Goal: Task Accomplishment & Management: Use online tool/utility

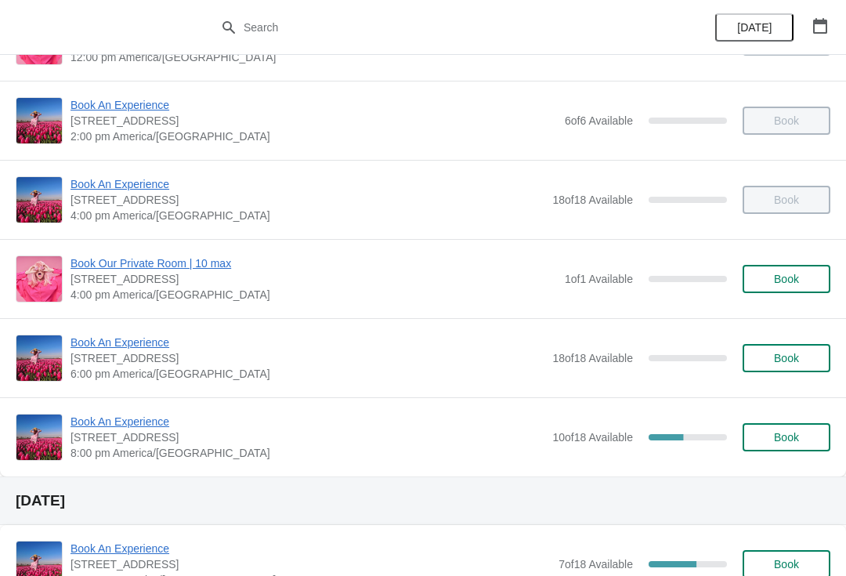
scroll to position [298, 0]
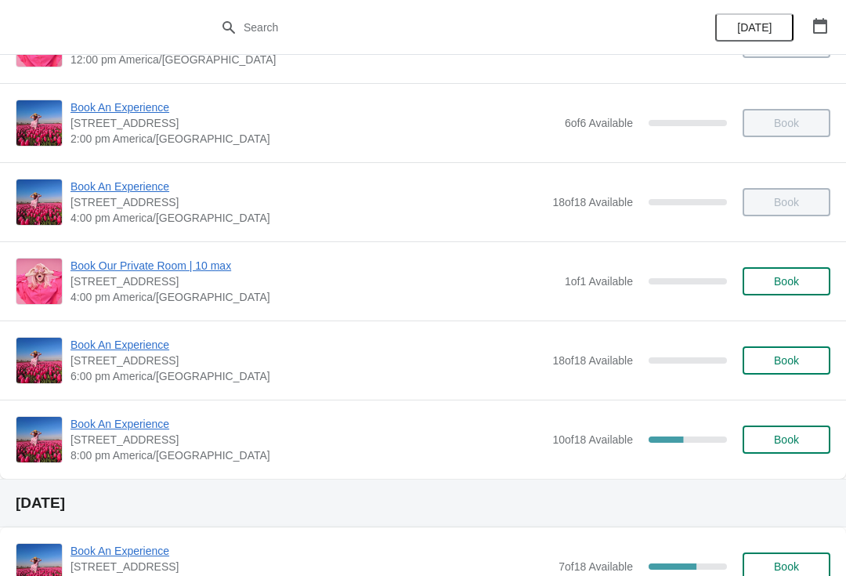
click at [144, 421] on span "Book An Experience" at bounding box center [307, 424] width 474 height 16
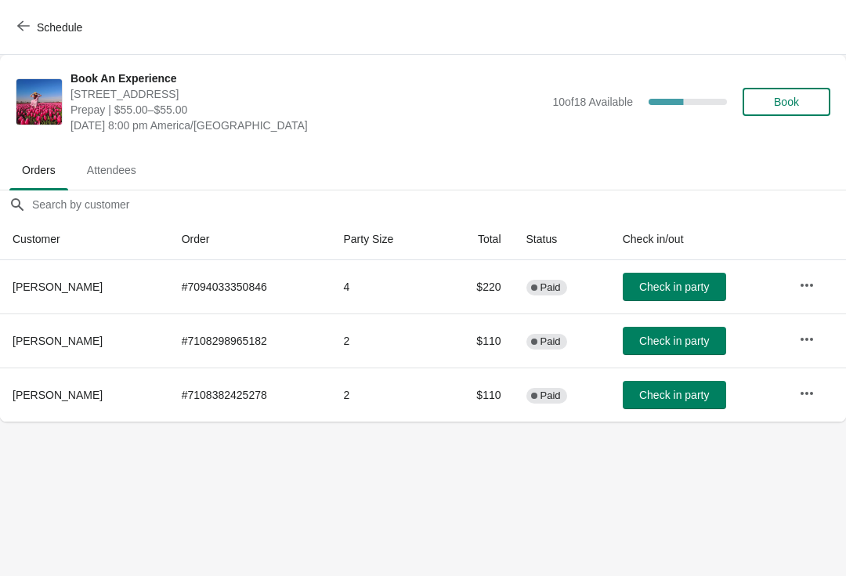
click at [801, 334] on icon "button" at bounding box center [807, 339] width 16 height 16
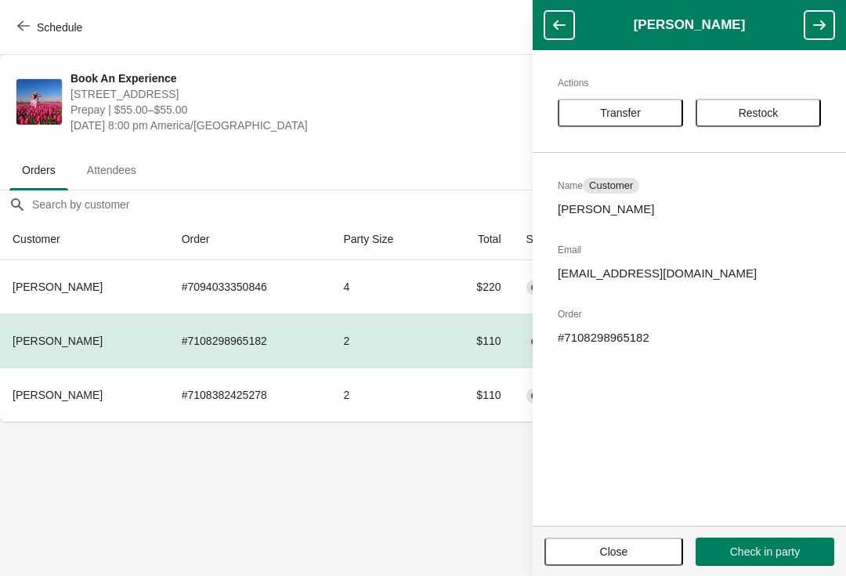
click at [632, 111] on span "Transfer" at bounding box center [620, 112] width 41 height 13
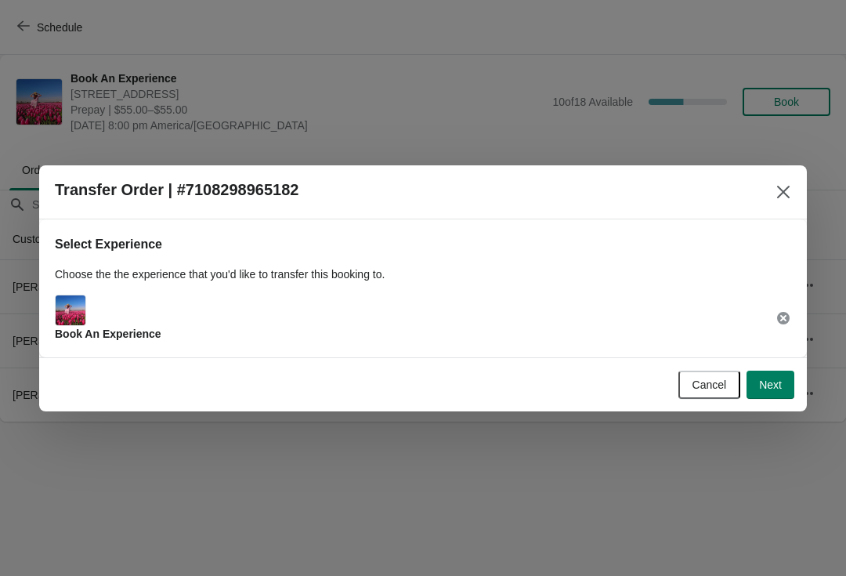
click at [774, 383] on span "Next" at bounding box center [770, 384] width 23 height 13
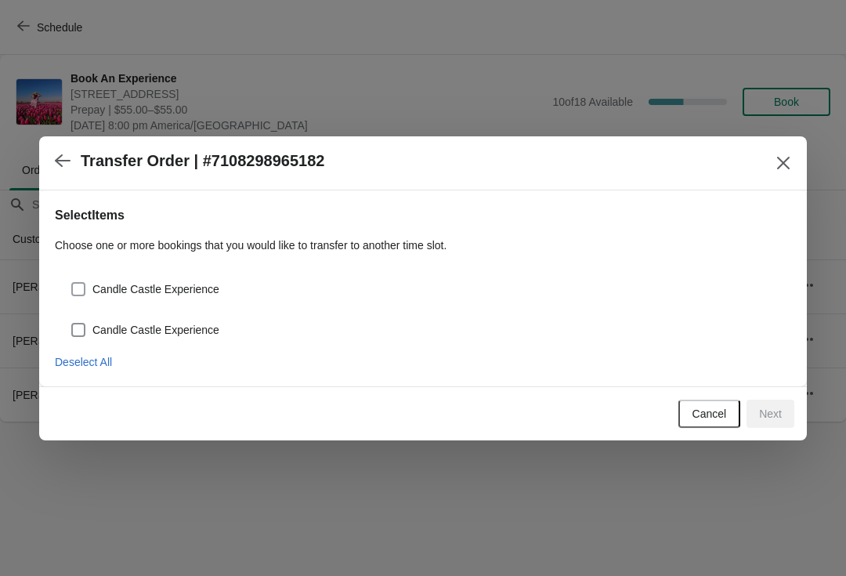
click at [99, 287] on span "Candle Castle Experience" at bounding box center [155, 289] width 127 height 16
click at [72, 283] on input "Candle Castle Experience" at bounding box center [71, 282] width 1 height 1
checkbox input "true"
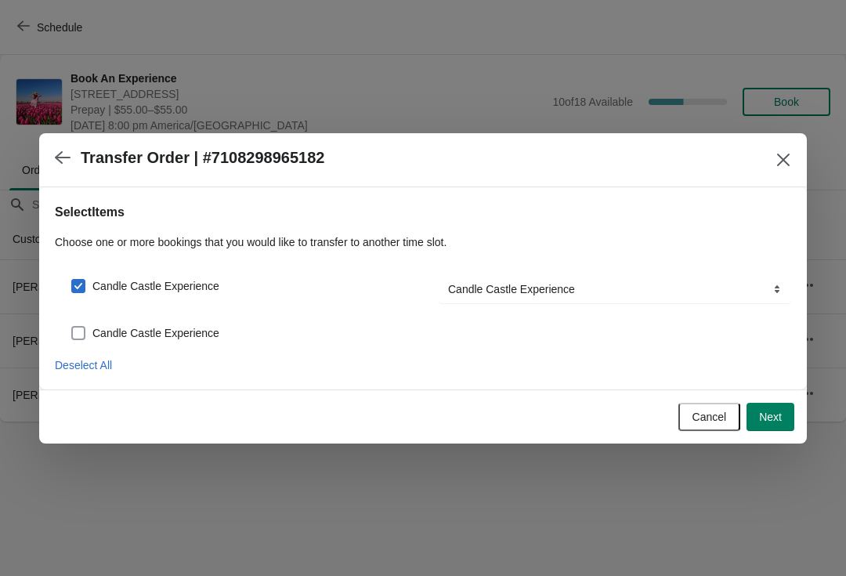
click at [129, 332] on span "Candle Castle Experience" at bounding box center [155, 333] width 127 height 16
click at [72, 327] on input "Candle Castle Experience" at bounding box center [71, 326] width 1 height 1
checkbox input "true"
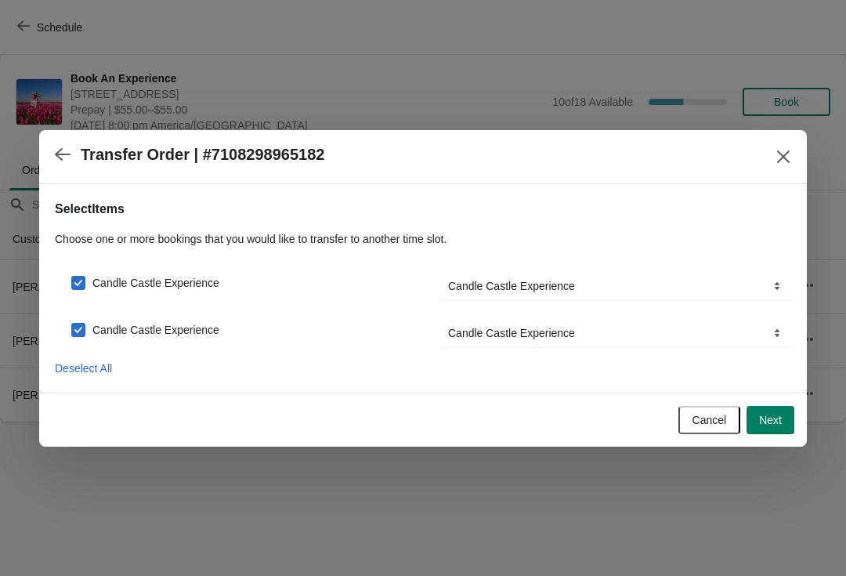
click at [774, 420] on span "Next" at bounding box center [770, 419] width 23 height 13
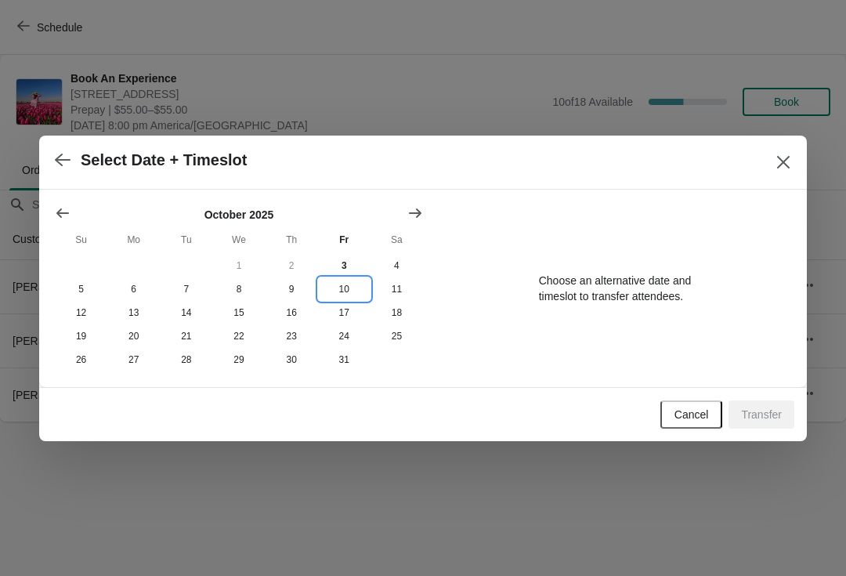
click at [348, 284] on button "10" at bounding box center [344, 288] width 52 height 23
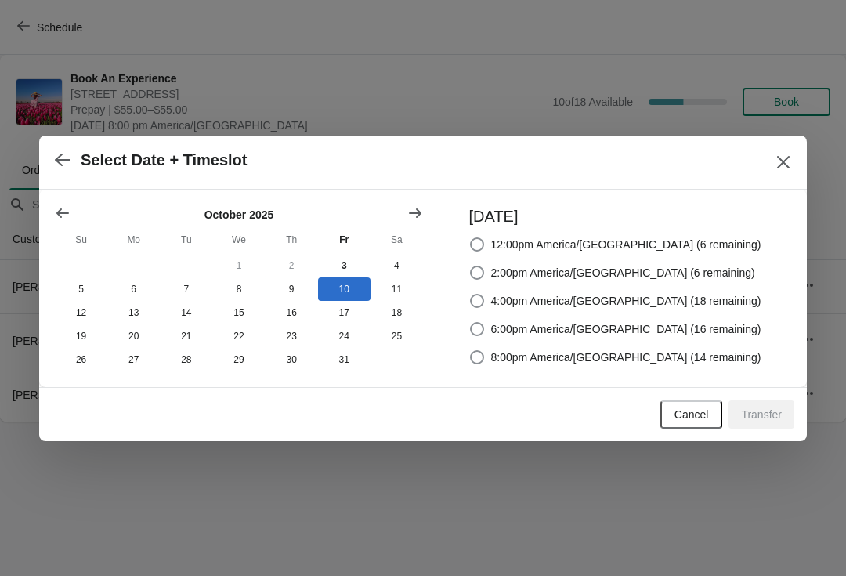
click at [547, 352] on span "8:00pm America/[GEOGRAPHIC_DATA] (14 remaining)" at bounding box center [626, 357] width 270 height 16
click at [471, 351] on input "8:00pm America/[GEOGRAPHIC_DATA] (14 remaining)" at bounding box center [470, 350] width 1 height 1
radio input "true"
click at [757, 418] on span "Transfer" at bounding box center [761, 414] width 41 height 13
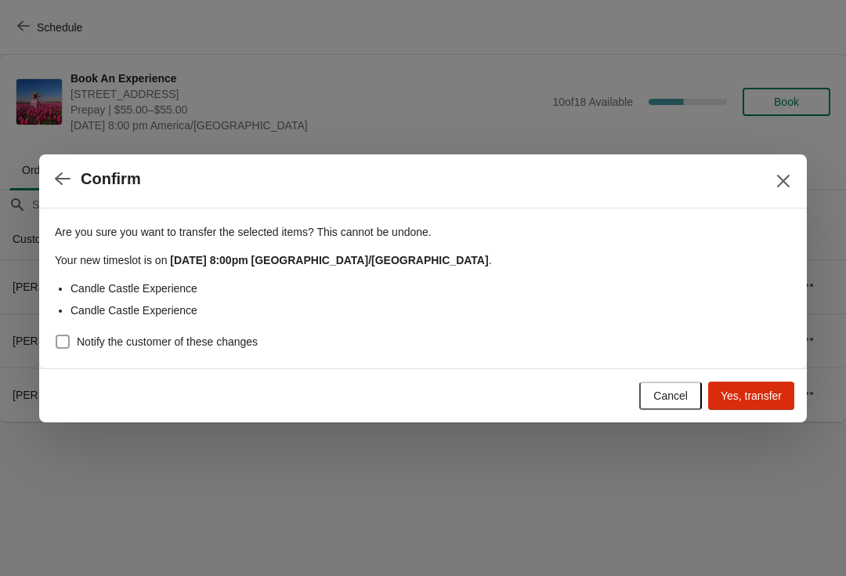
click at [122, 351] on label "Notify the customer of these changes" at bounding box center [156, 341] width 203 height 22
click at [56, 335] on input "Notify the customer of these changes" at bounding box center [56, 334] width 1 height 1
checkbox input "true"
click at [752, 399] on span "Yes, transfer" at bounding box center [750, 395] width 61 height 13
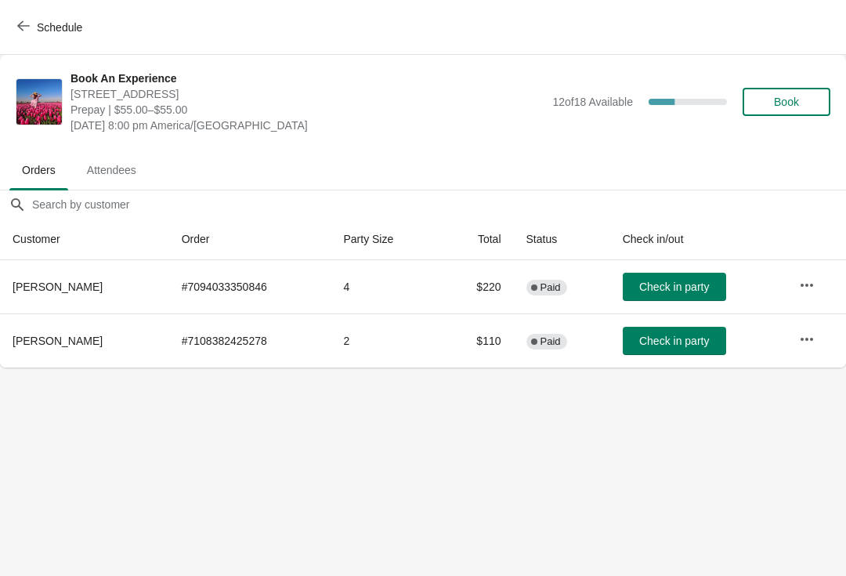
click at [805, 287] on icon "button" at bounding box center [807, 285] width 16 height 16
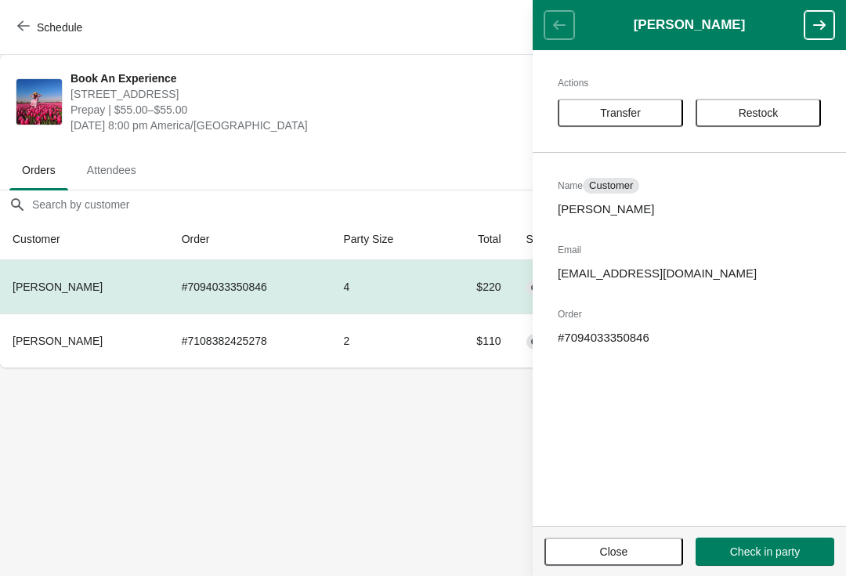
click at [584, 558] on button "Close" at bounding box center [613, 551] width 139 height 28
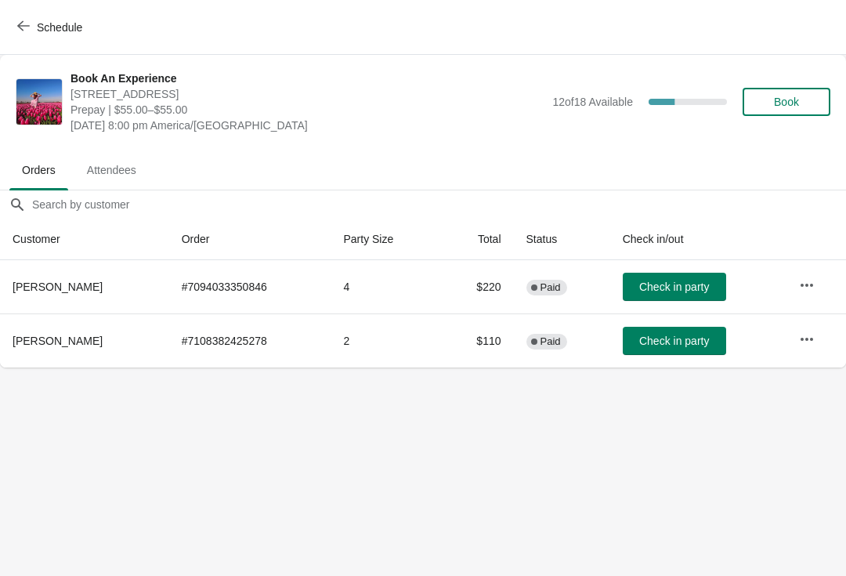
click at [809, 288] on icon "button" at bounding box center [807, 285] width 16 height 16
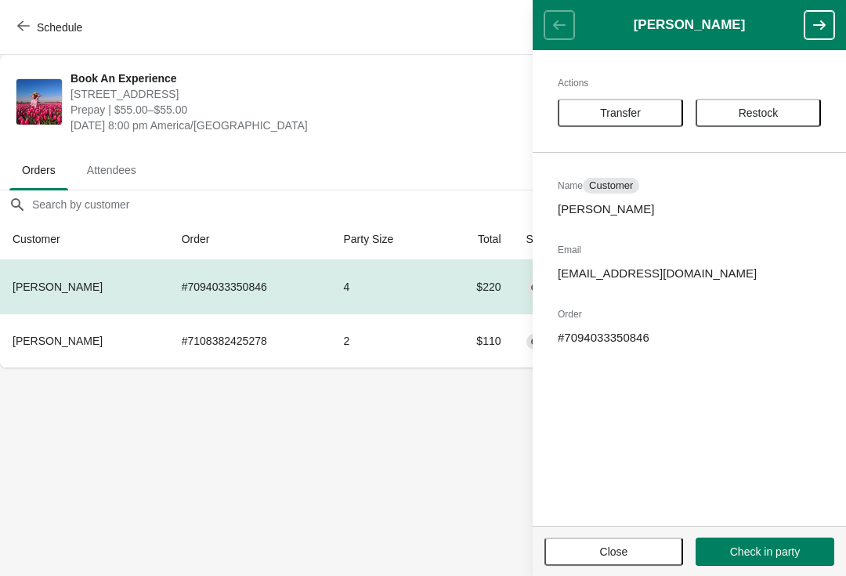
click at [623, 549] on span "Close" at bounding box center [614, 551] width 28 height 13
